Goal: Register for event/course

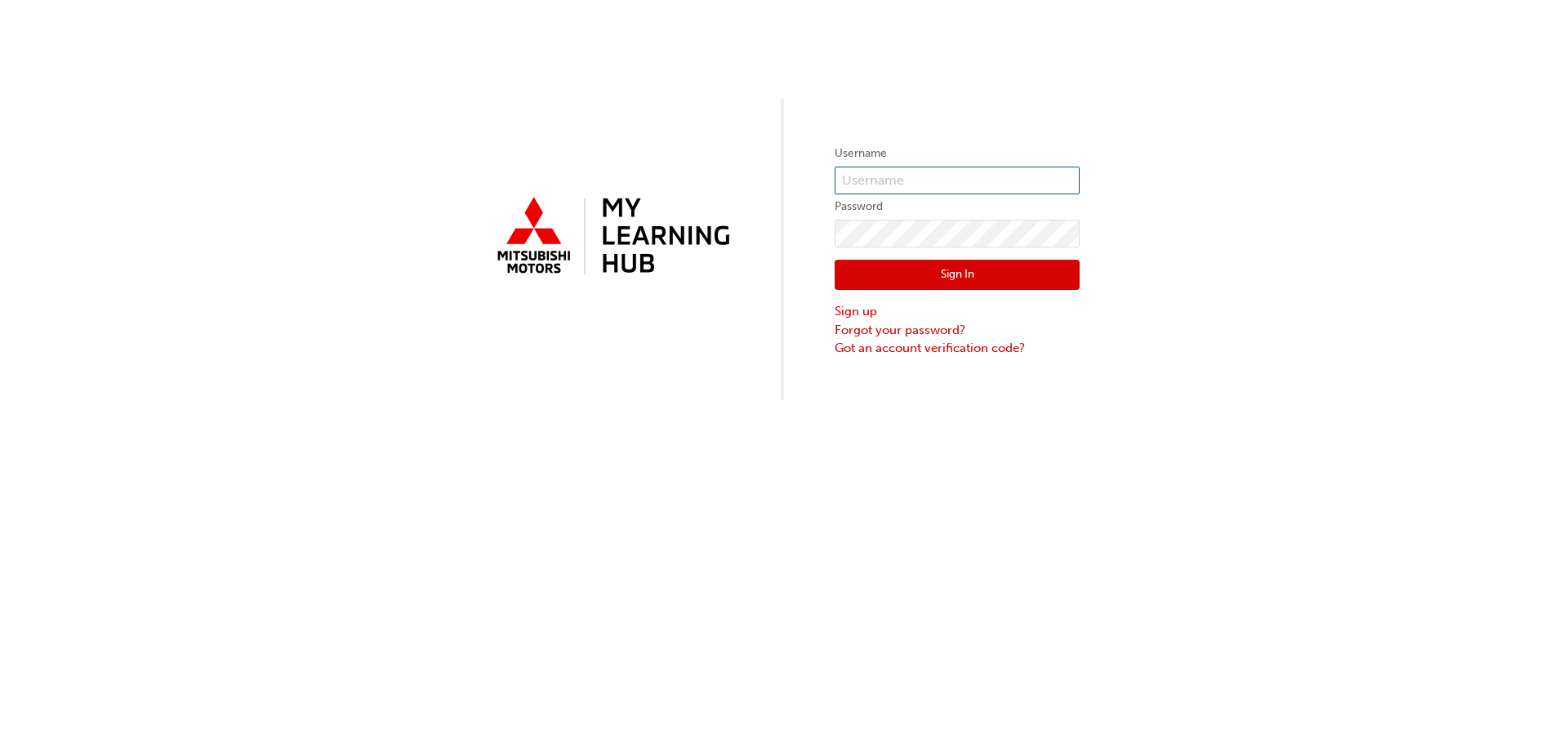
click at [941, 178] on input "text" at bounding box center [957, 180] width 245 height 28
type input "0005842205"
click button "Sign In" at bounding box center [957, 275] width 245 height 31
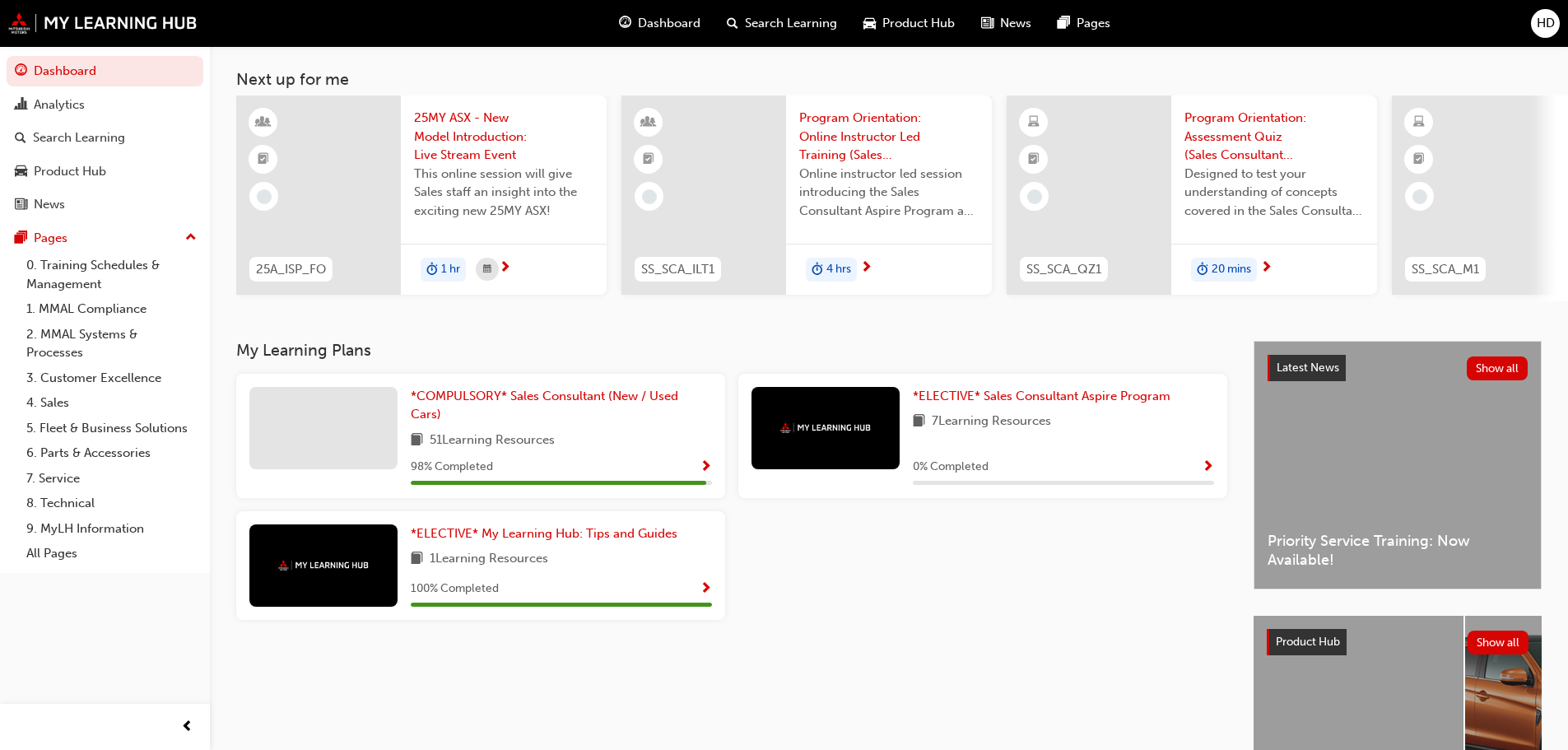
scroll to position [83, 0]
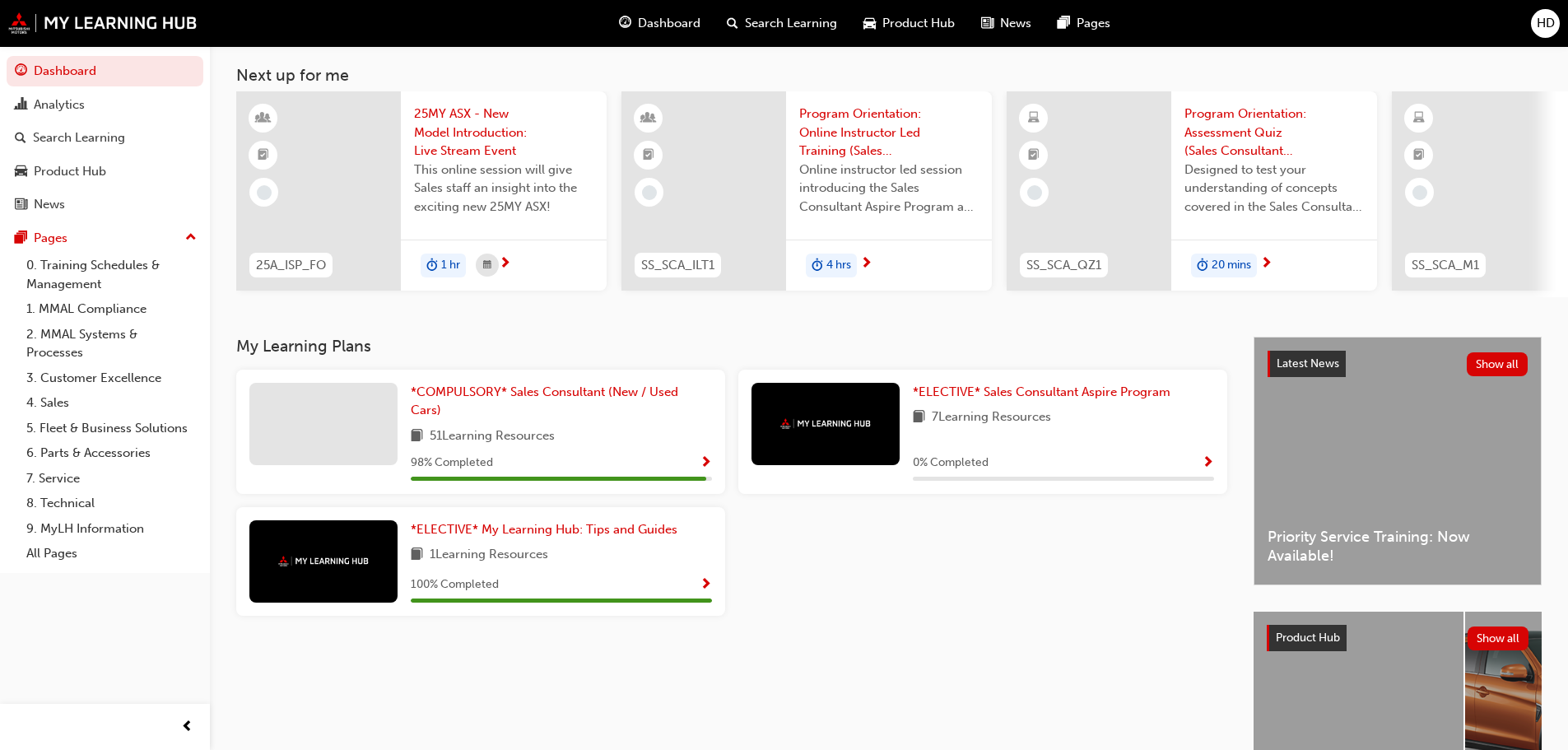
click at [473, 116] on span "25MY ASX - New Model Introduction: Live Stream Event" at bounding box center [503, 132] width 179 height 56
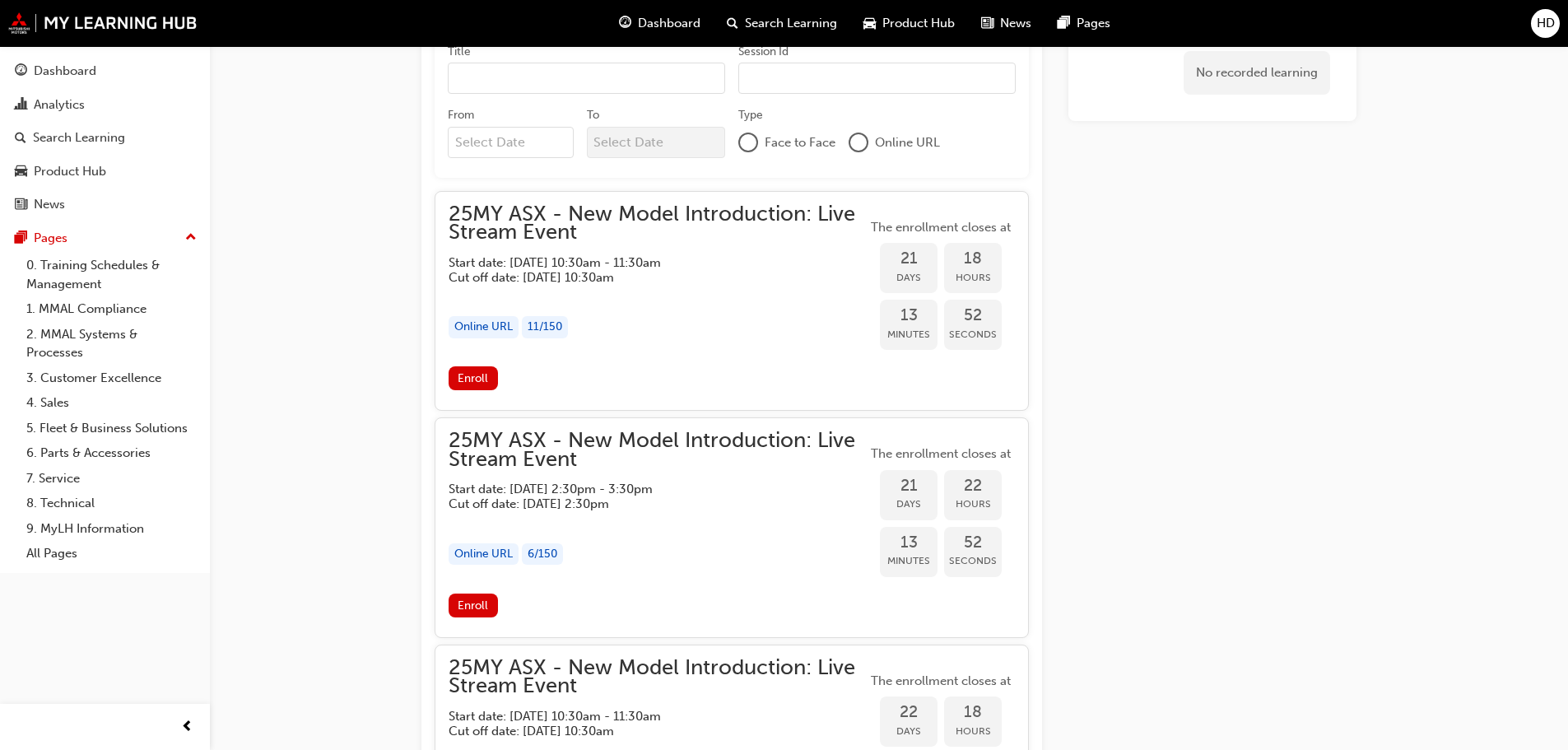
scroll to position [1563, 0]
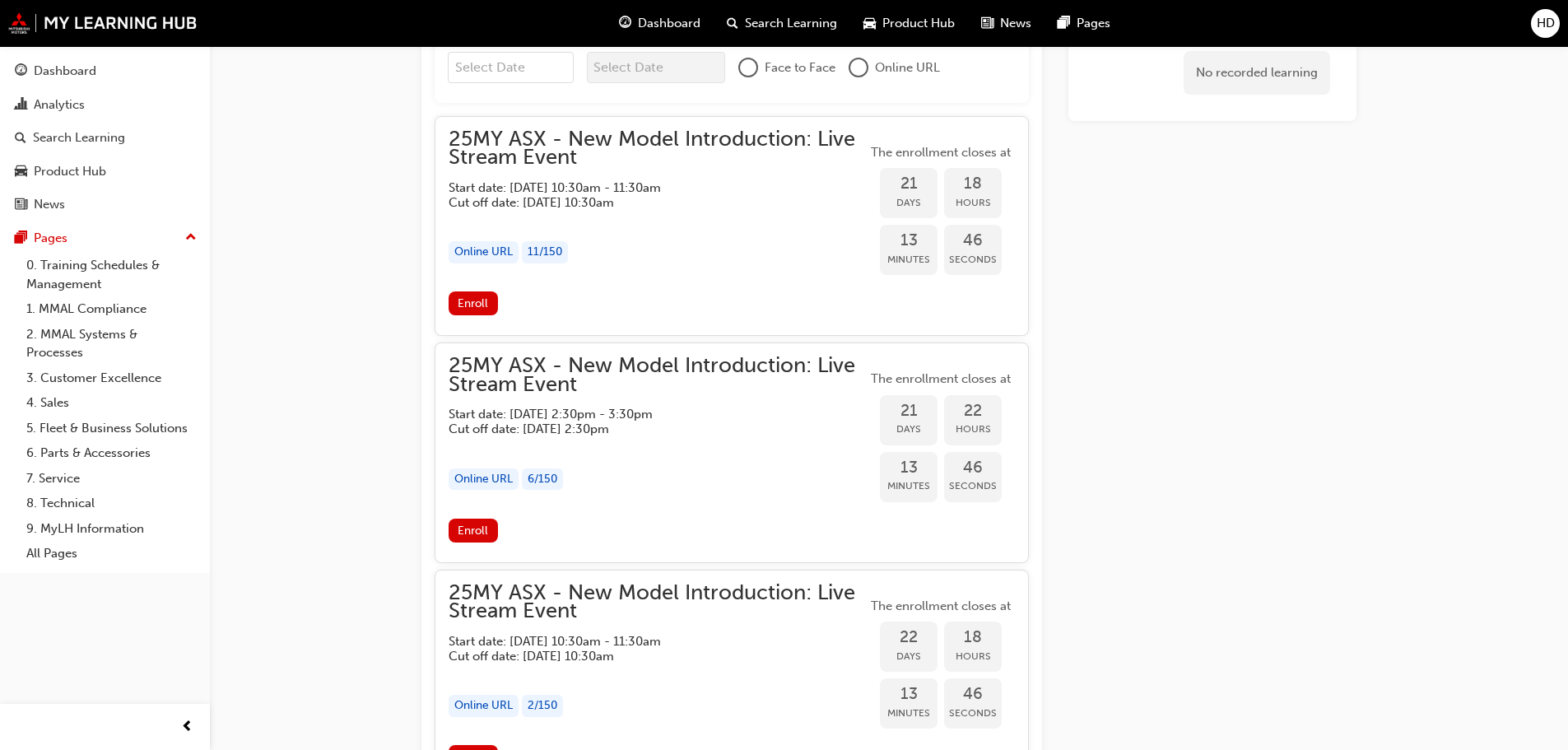
click at [479, 291] on button "Enroll" at bounding box center [473, 302] width 50 height 23
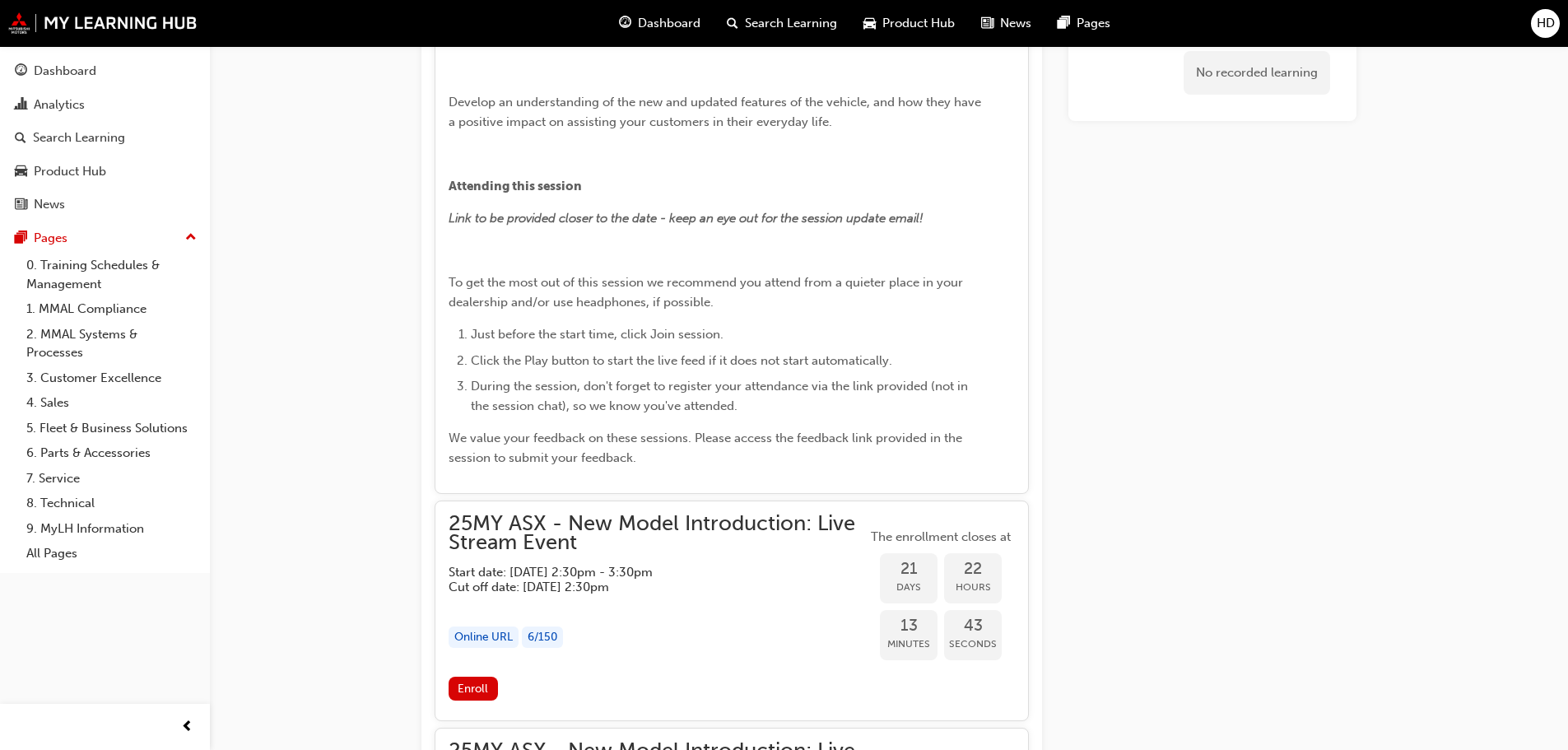
scroll to position [2057, 0]
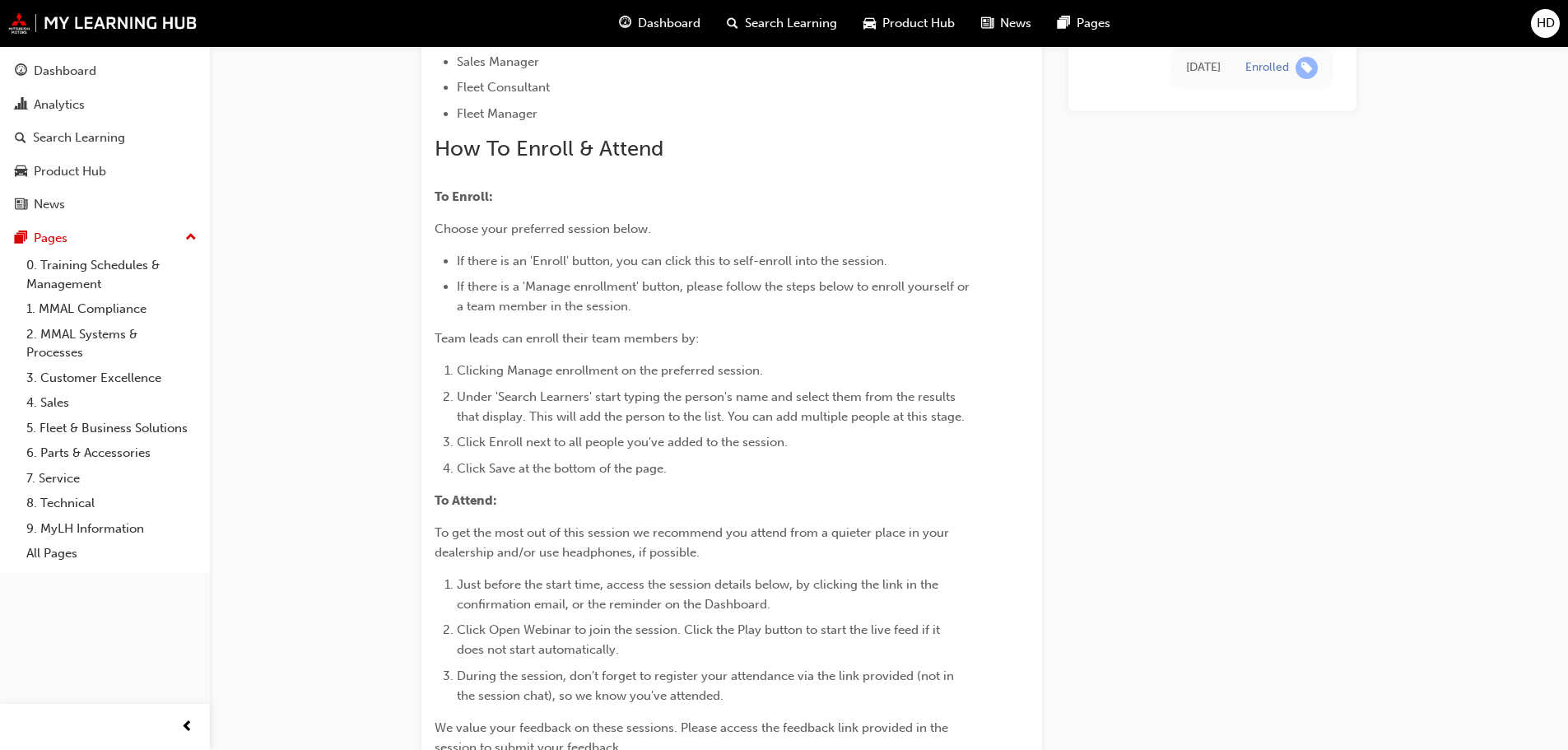
scroll to position [486, 0]
